Goal: Task Accomplishment & Management: Manage account settings

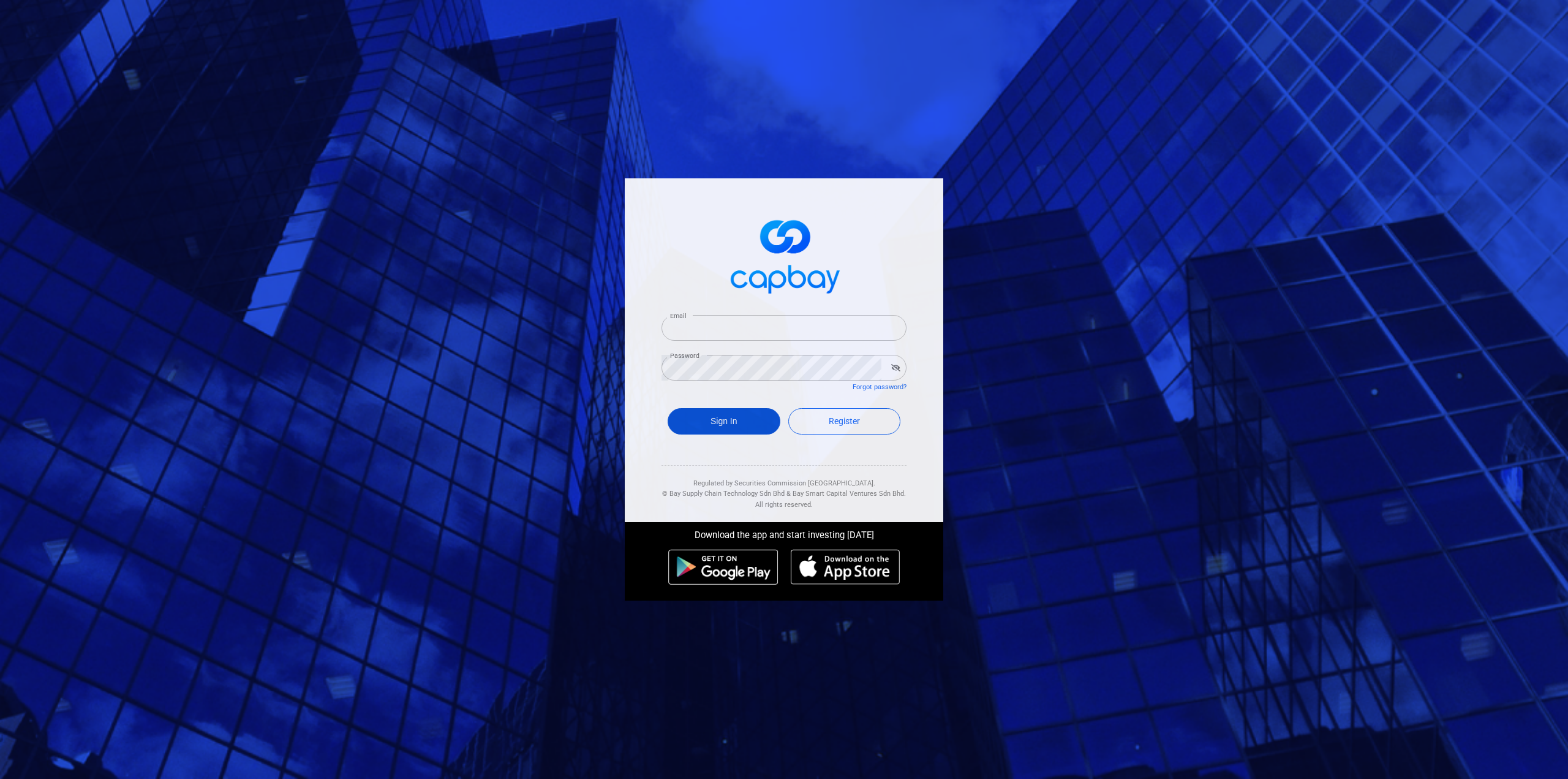
type input "[EMAIL_ADDRESS][DOMAIN_NAME]"
click at [734, 416] on button "Sign In" at bounding box center [724, 421] width 113 height 26
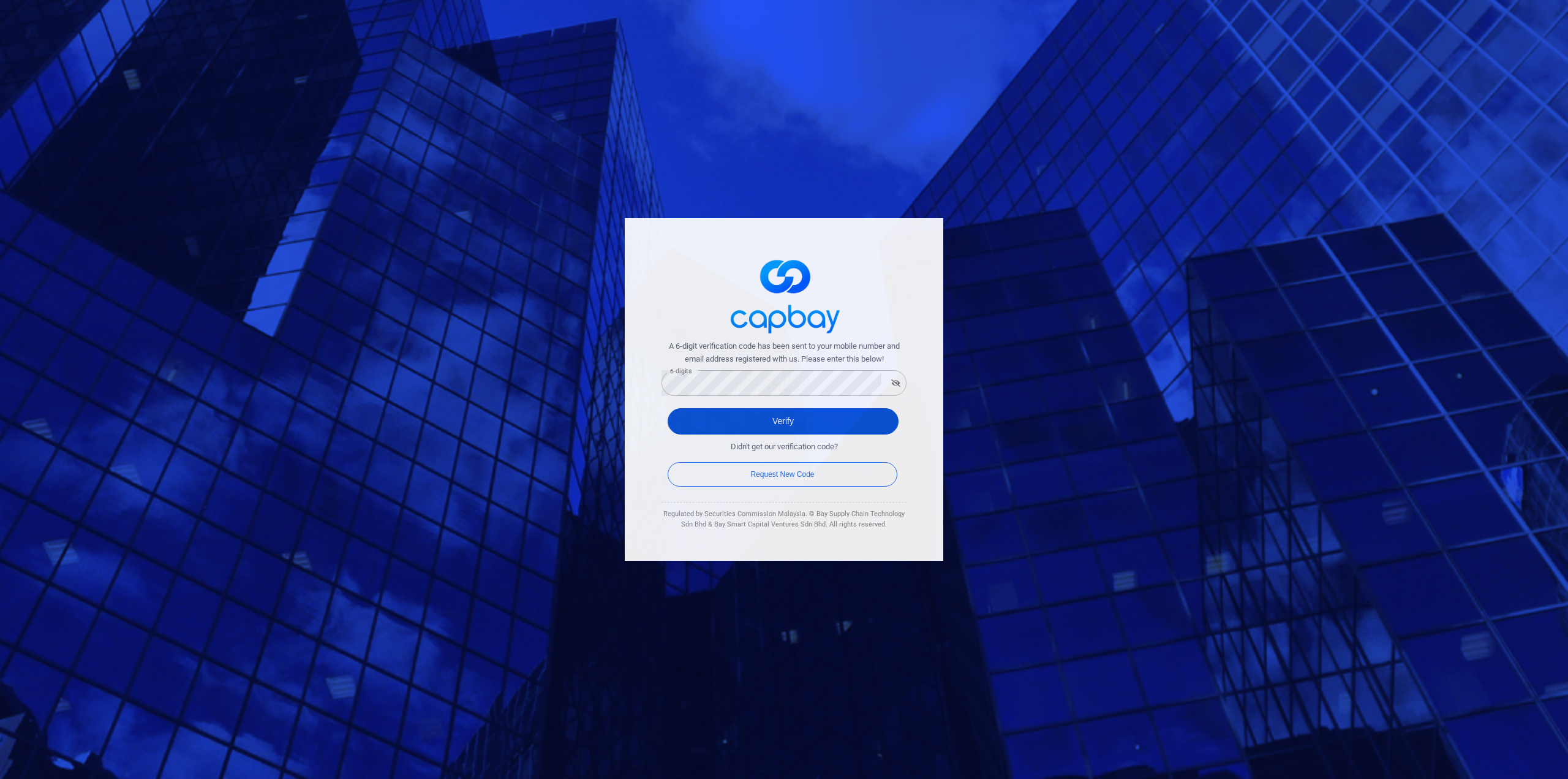
click at [692, 421] on button "Verify" at bounding box center [784, 421] width 231 height 26
click at [698, 428] on button "Verify" at bounding box center [784, 421] width 231 height 26
click at [701, 423] on button "Verify" at bounding box center [784, 421] width 231 height 26
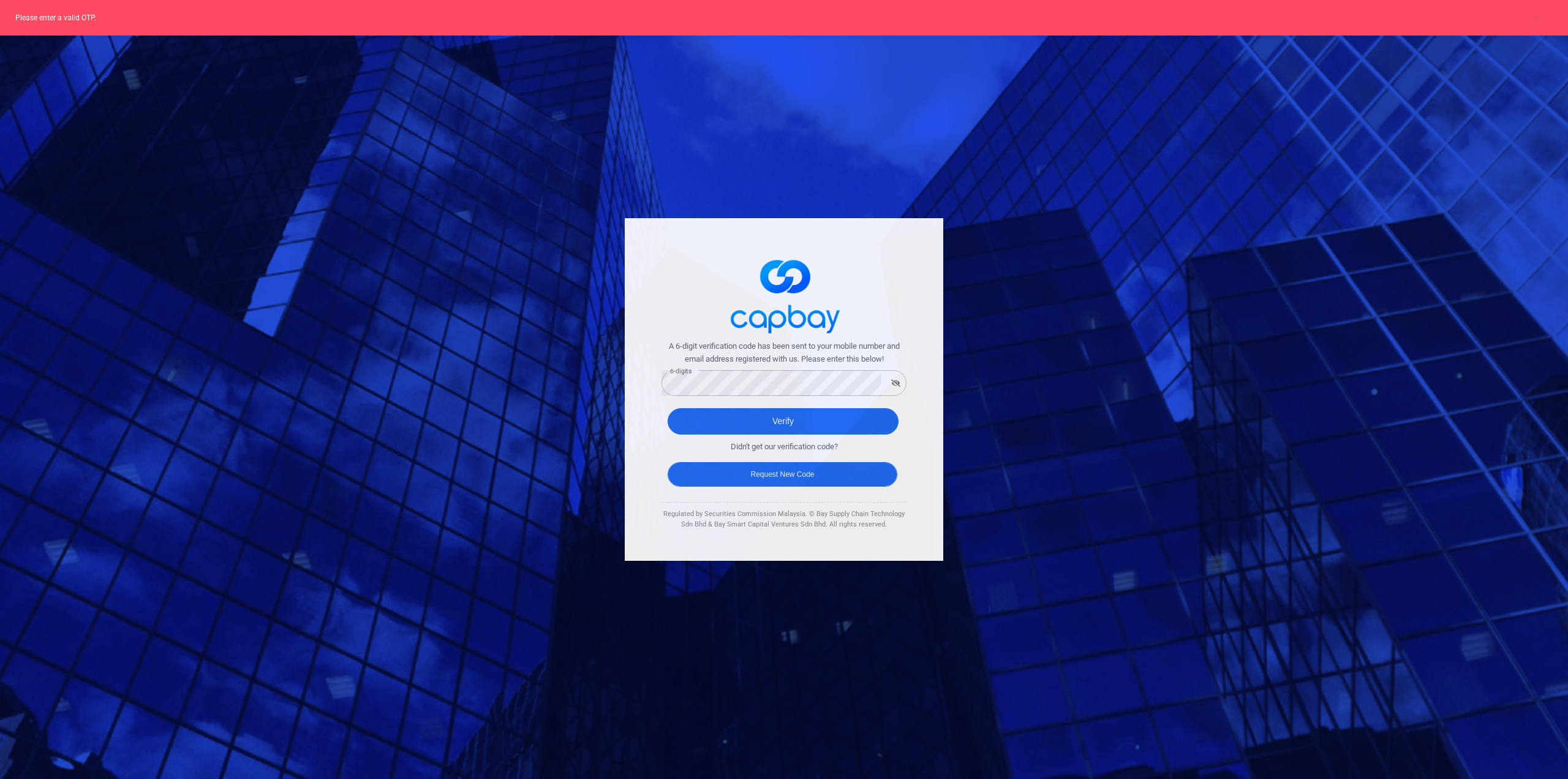
click at [756, 472] on button "Request New Code" at bounding box center [783, 474] width 230 height 24
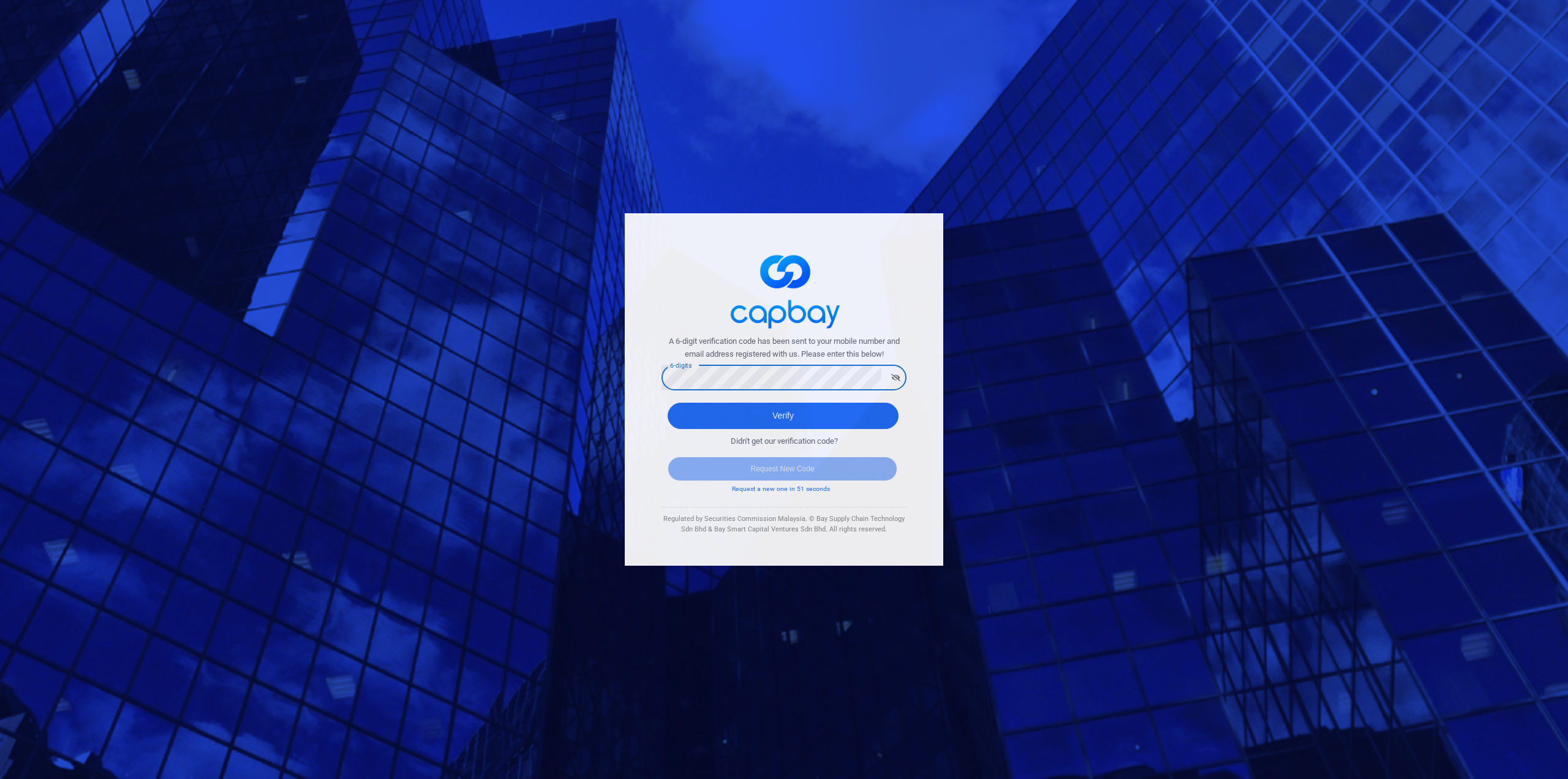
click at [628, 376] on div "A 6-digit verification code has been sent to your mobile number and email addre…" at bounding box center [784, 390] width 318 height 353
click at [668, 402] on button "Verify" at bounding box center [784, 415] width 231 height 26
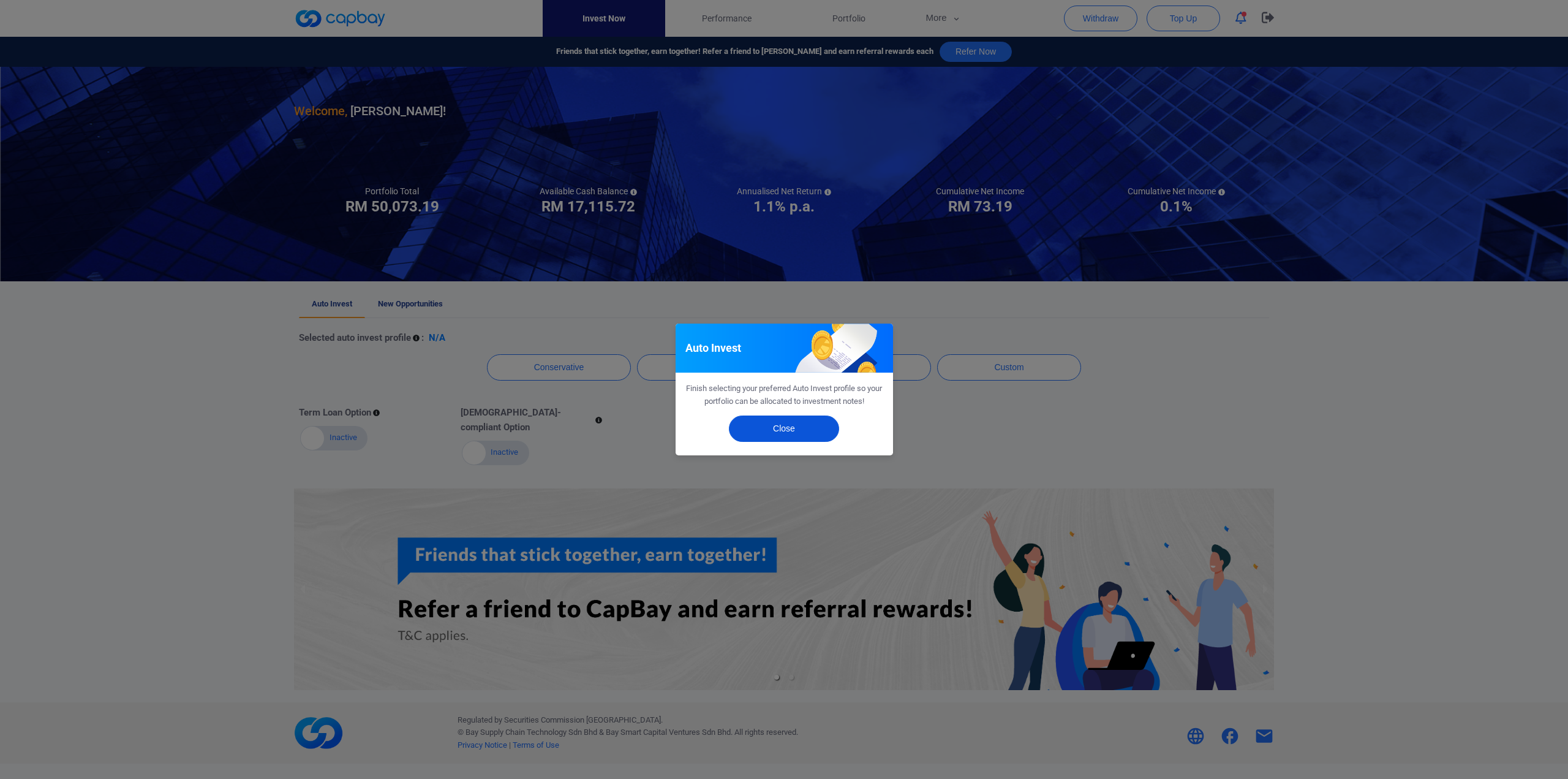
click at [800, 430] on button "Close" at bounding box center [784, 428] width 111 height 26
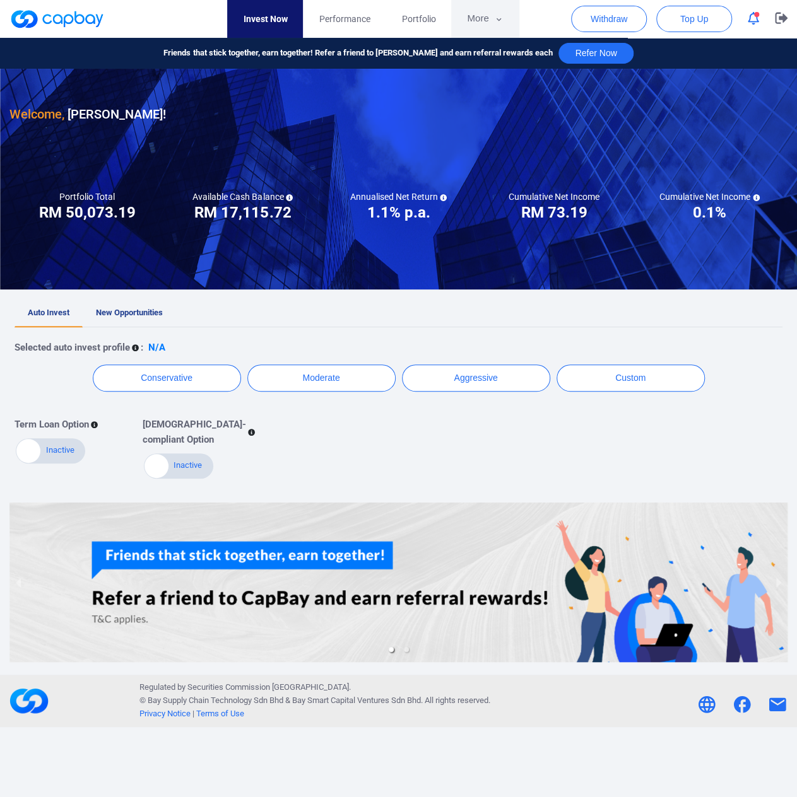
click at [487, 22] on button "More" at bounding box center [484, 19] width 67 height 38
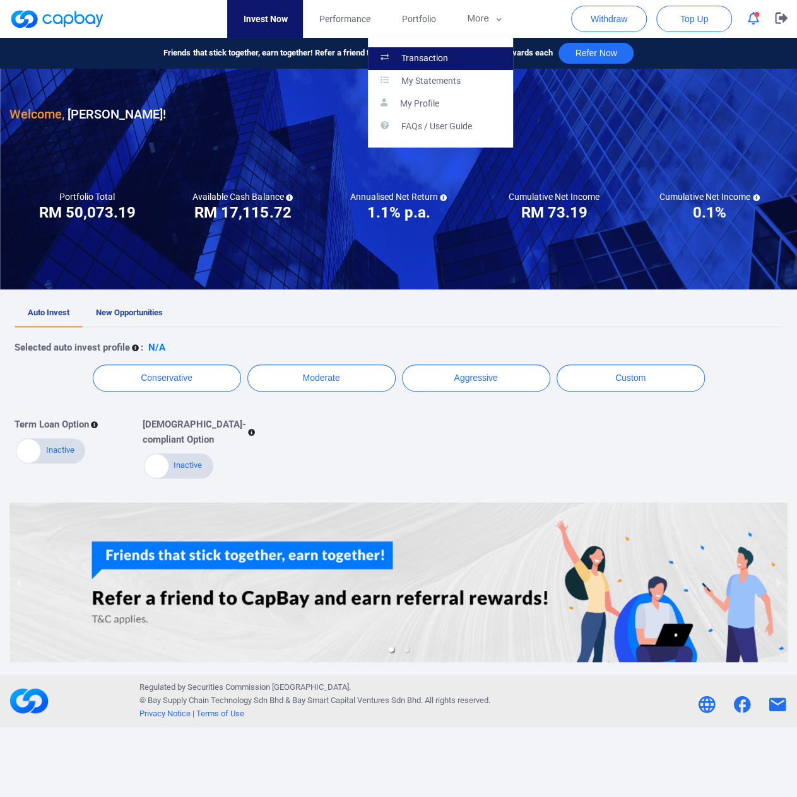
click at [443, 53] on p "Transaction" at bounding box center [424, 58] width 47 height 11
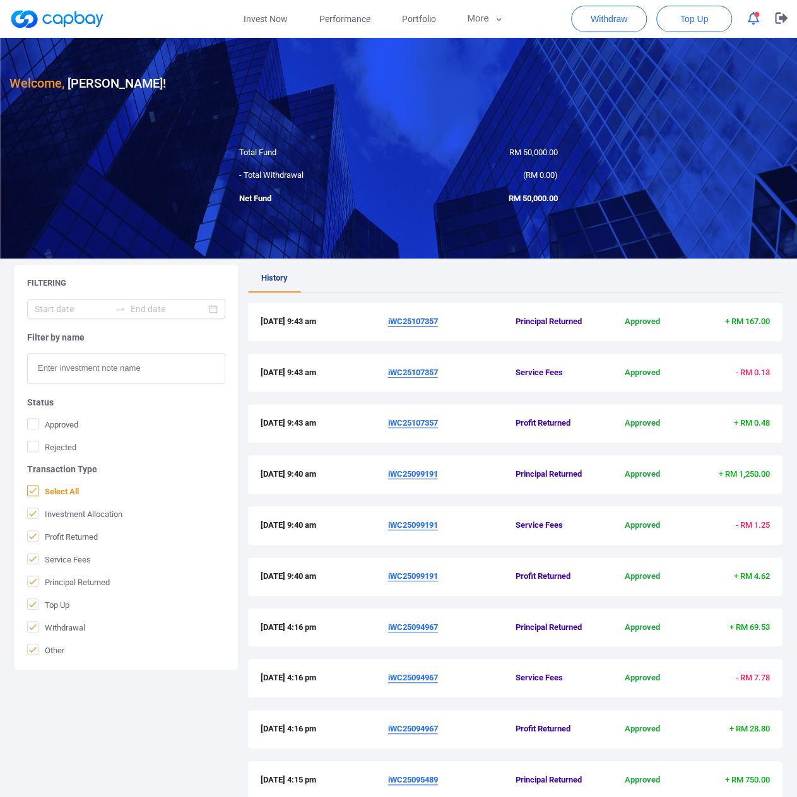
click at [30, 486] on icon at bounding box center [33, 491] width 10 height 10
click at [0, 0] on input "Select All" at bounding box center [0, 0] width 0 height 0
click at [37, 532] on icon at bounding box center [33, 536] width 10 height 10
click at [0, 0] on input "Profit Returned" at bounding box center [0, 0] width 0 height 0
click at [33, 537] on icon at bounding box center [33, 536] width 10 height 10
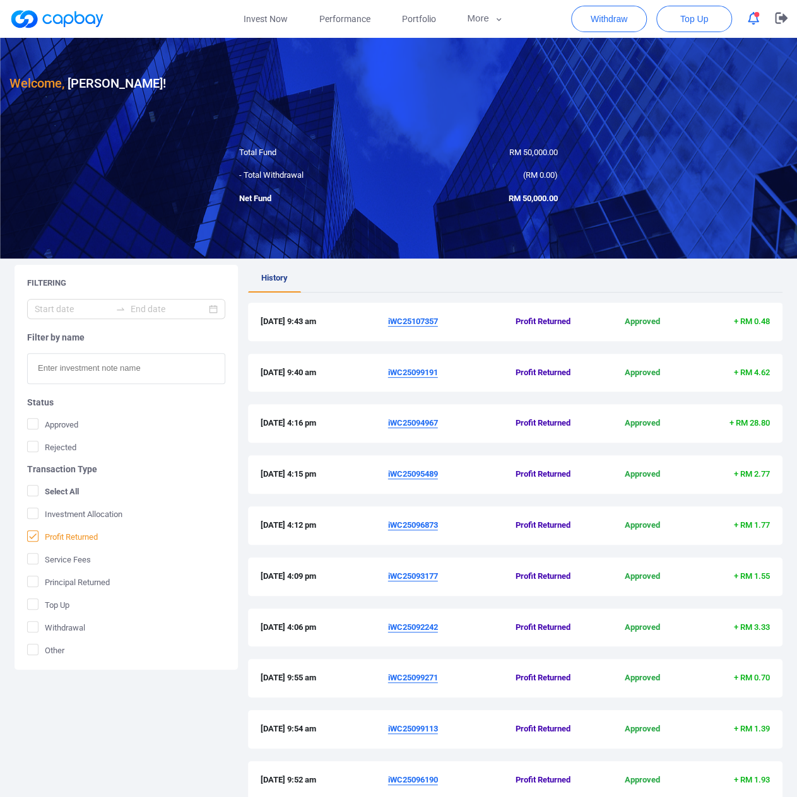
click at [0, 0] on input "Profit Returned" at bounding box center [0, 0] width 0 height 0
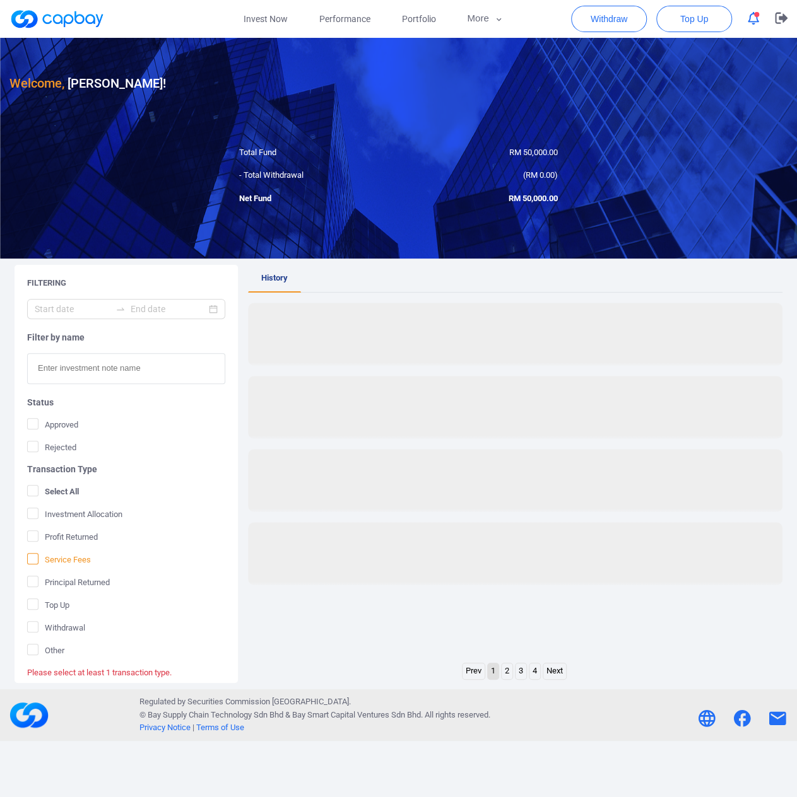
click at [35, 558] on icon at bounding box center [33, 559] width 10 height 10
click at [0, 0] on input "Service Fees" at bounding box center [0, 0] width 0 height 0
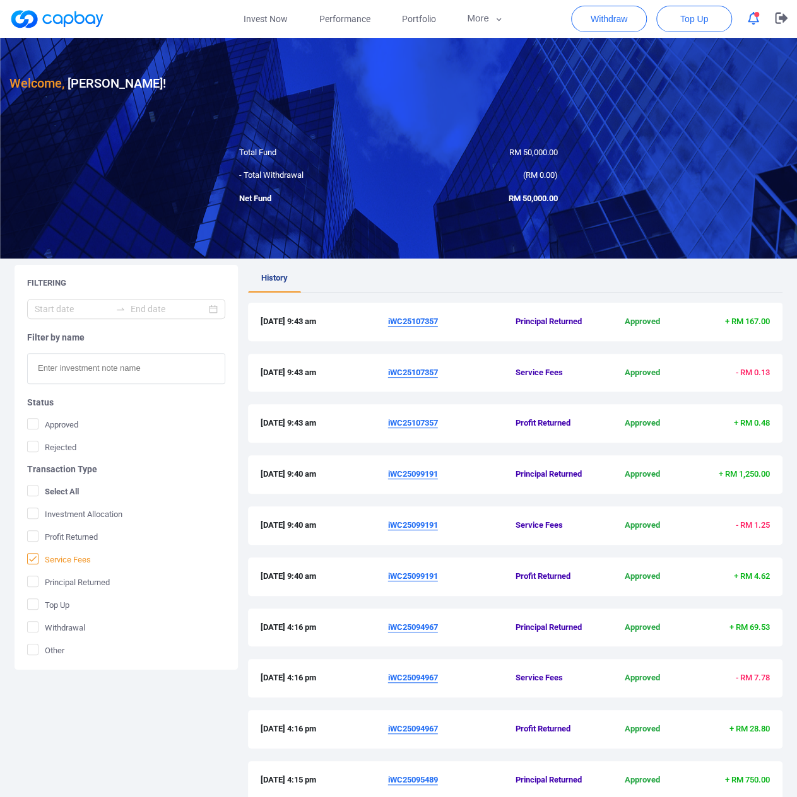
click at [35, 560] on icon at bounding box center [33, 559] width 10 height 10
click at [0, 0] on input "Service Fees" at bounding box center [0, 0] width 0 height 0
click at [35, 560] on icon at bounding box center [33, 559] width 10 height 10
click at [0, 0] on input "Service Fees" at bounding box center [0, 0] width 0 height 0
click at [35, 558] on icon at bounding box center [33, 559] width 10 height 10
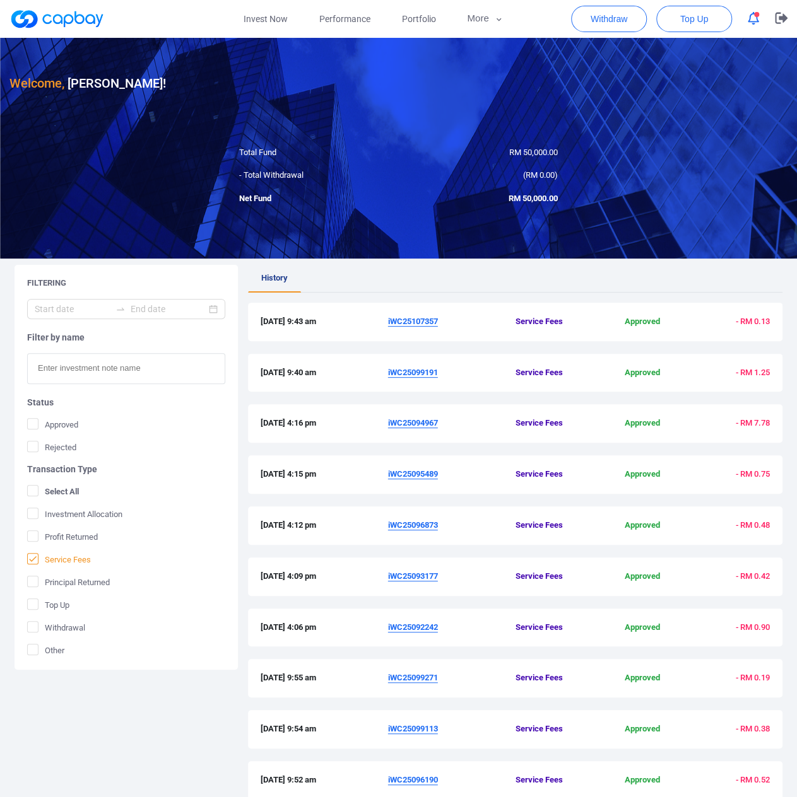
click at [0, 0] on input "Service Fees" at bounding box center [0, 0] width 0 height 0
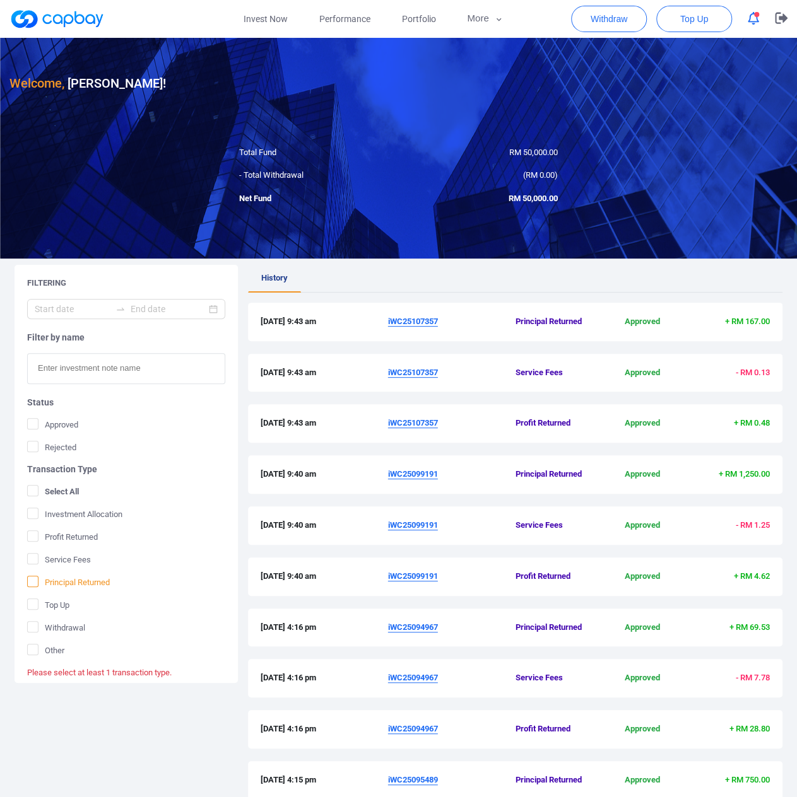
click at [34, 580] on icon at bounding box center [33, 581] width 8 height 6
click at [0, 0] on input "Principal Returned" at bounding box center [0, 0] width 0 height 0
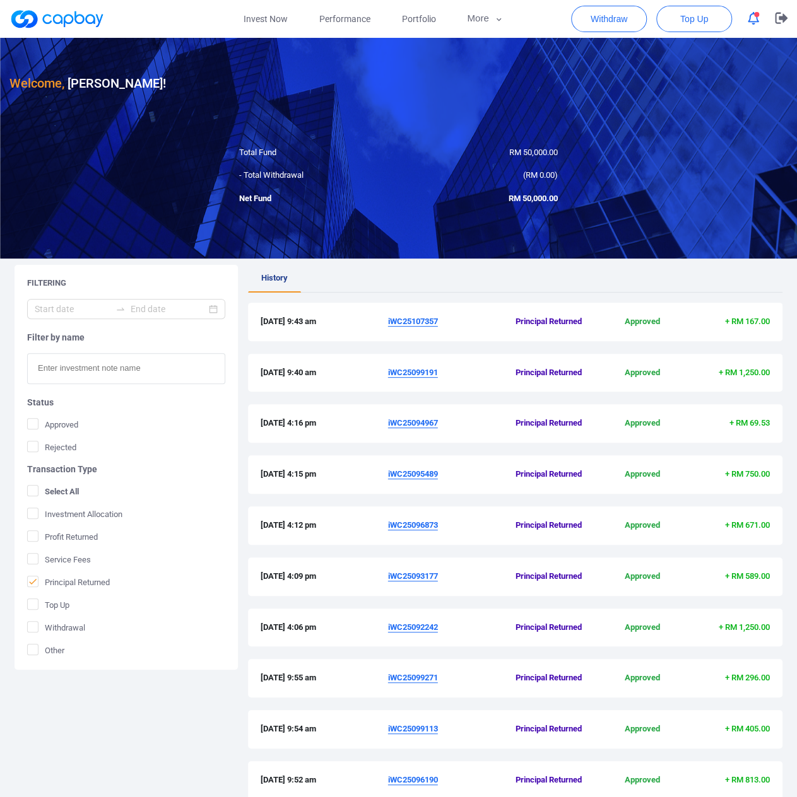
click at [416, 374] on u "iWC25099191" at bounding box center [413, 372] width 50 height 9
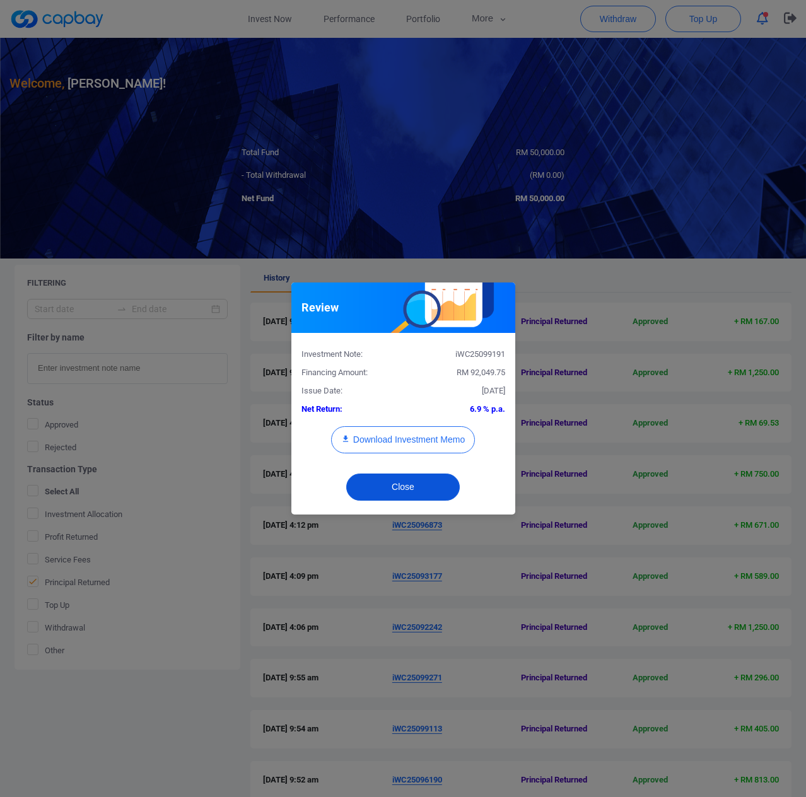
click at [409, 488] on button "Close" at bounding box center [403, 487] width 114 height 27
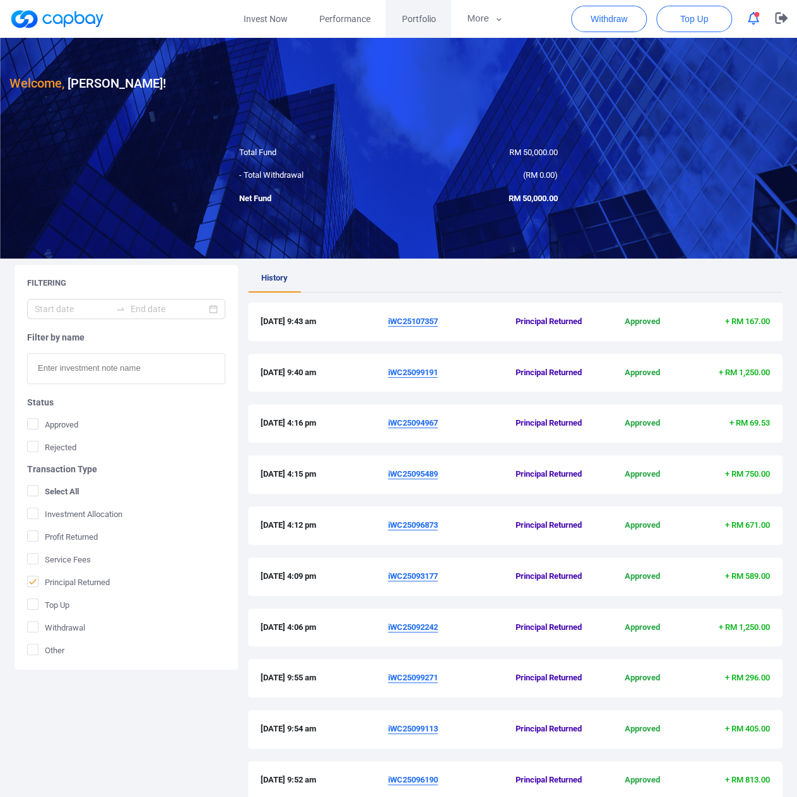
click at [415, 22] on span "Portfolio" at bounding box center [418, 19] width 34 height 14
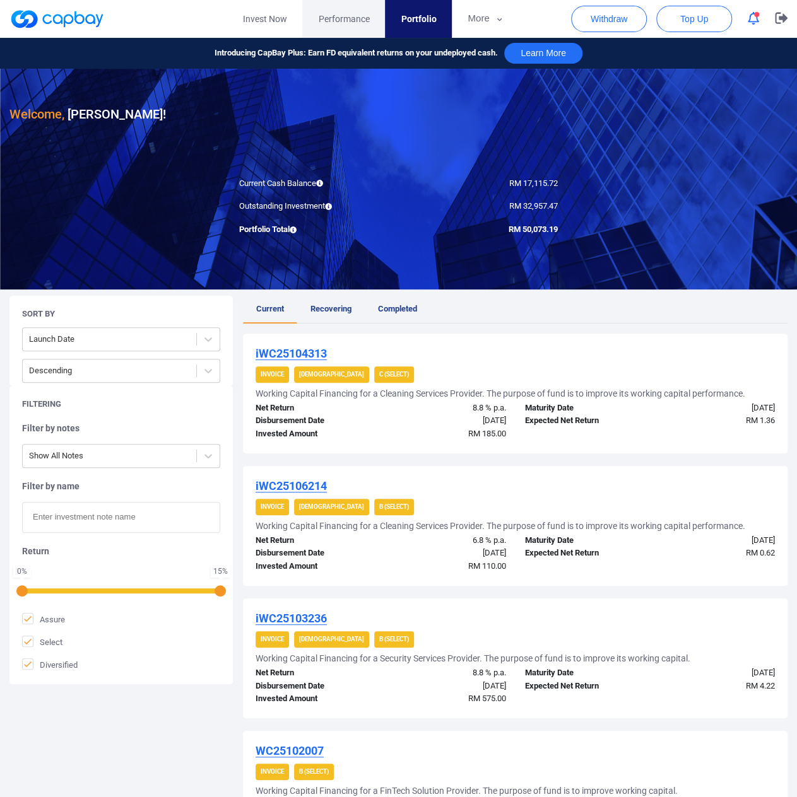
click at [327, 22] on span "Performance" at bounding box center [343, 19] width 51 height 14
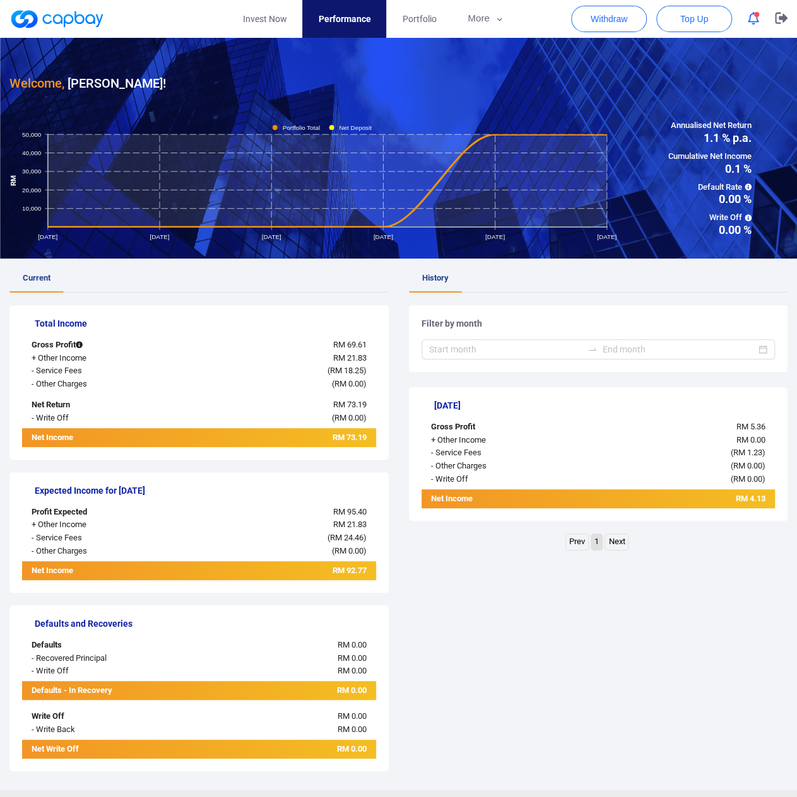
click at [76, 18] on link at bounding box center [56, 19] width 95 height 20
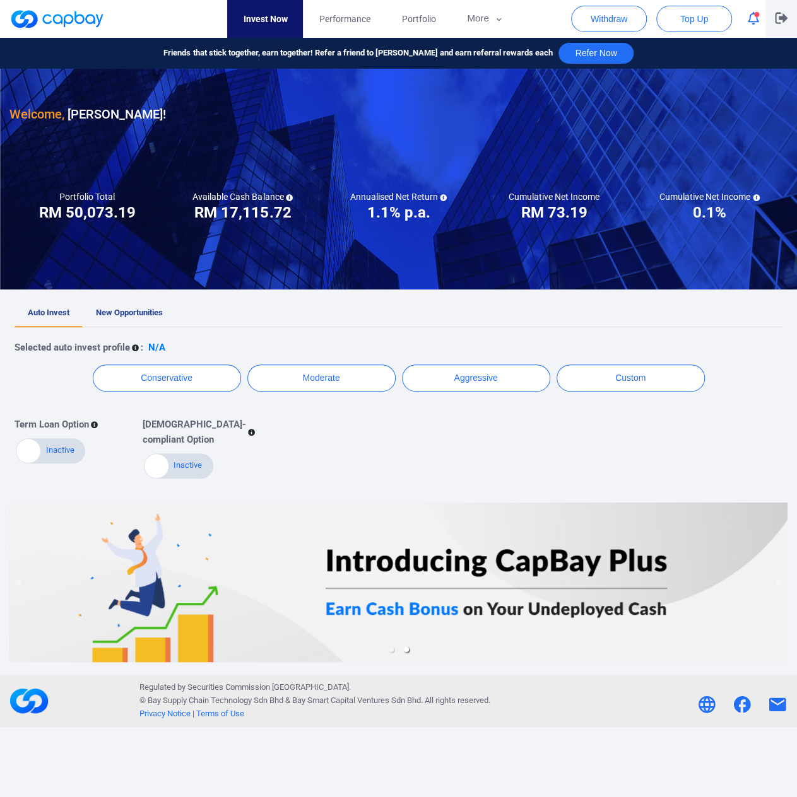
click at [785, 18] on icon "button" at bounding box center [781, 18] width 13 height 11
